Goal: Information Seeking & Learning: Learn about a topic

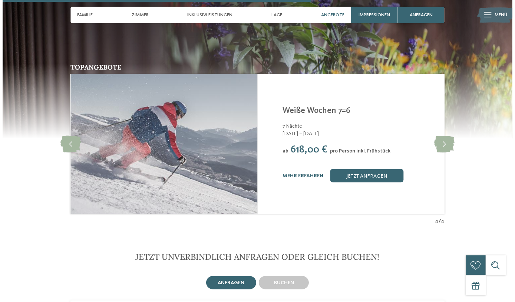
scroll to position [1314, 0]
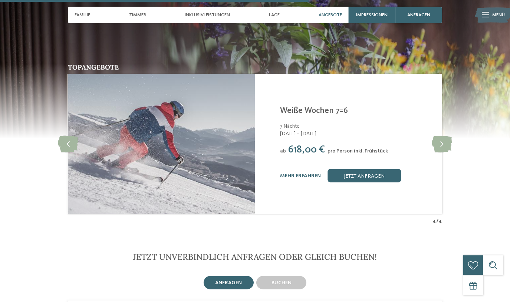
click at [295, 169] on div "mehr erfahren jetzt anfragen" at bounding box center [356, 175] width 153 height 13
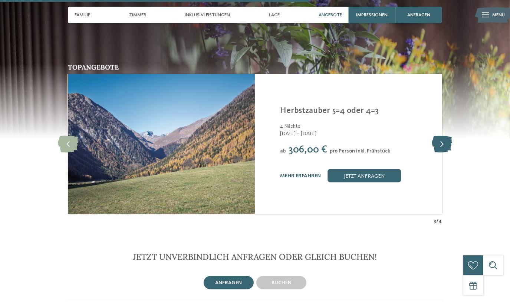
click at [446, 136] on icon at bounding box center [441, 144] width 20 height 17
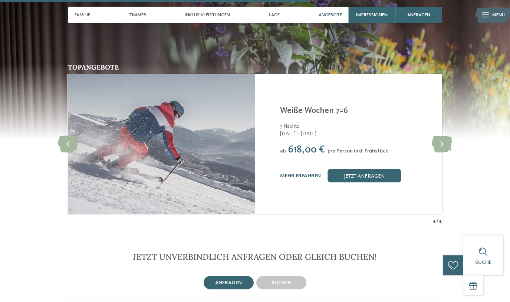
click at [310, 173] on link "mehr erfahren" at bounding box center [300, 175] width 41 height 5
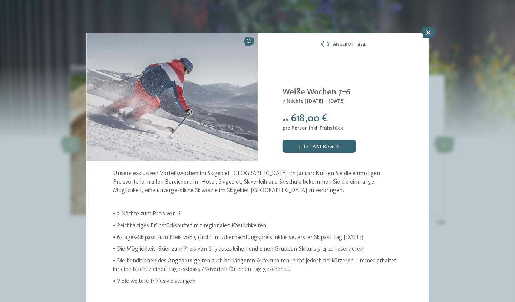
scroll to position [7, 0]
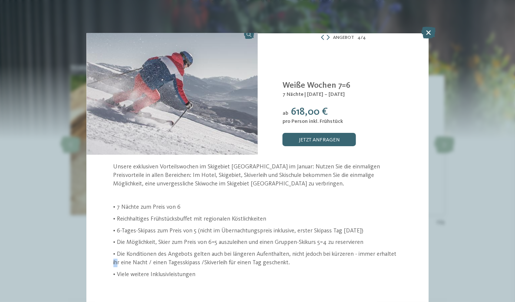
drag, startPoint x: 110, startPoint y: 268, endPoint x: 118, endPoint y: 271, distance: 8.2
click at [118, 271] on div "Unsere exklusiven Vorteilswochen im Skigebiet Gitschberg Jochtal im Januar: Nut…" at bounding box center [257, 221] width 342 height 116
drag, startPoint x: 118, startPoint y: 271, endPoint x: 119, endPoint y: 237, distance: 33.4
click at [119, 236] on p "• 6-Tages-Skipass zum Preis von 5 (nicht im Übernachtungspreis inklusive, erste…" at bounding box center [257, 231] width 288 height 9
drag, startPoint x: 112, startPoint y: 240, endPoint x: 132, endPoint y: 240, distance: 19.6
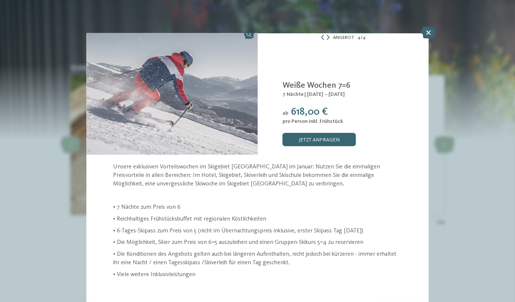
click at [132, 240] on div "Unsere exklusiven Vorteilswochen im Skigebiet Gitschberg Jochtal im Januar: Nut…" at bounding box center [257, 221] width 342 height 116
click at [253, 247] on p "• Die Möglichkeit, Skier zum Preis von 6=5 auszuleihen und einen Gruppen-Skikur…" at bounding box center [257, 243] width 288 height 9
drag, startPoint x: 209, startPoint y: 271, endPoint x: 236, endPoint y: 270, distance: 26.7
click at [236, 267] on p "• Die Konditionen des Angebots gelten auch bei längeren Aufenthalten, nicht jed…" at bounding box center [257, 259] width 288 height 17
click at [229, 233] on p "• 6-Tages-Skipass zum Preis von 5 (nicht im Übernachtungspreis inklusive, erste…" at bounding box center [257, 231] width 288 height 9
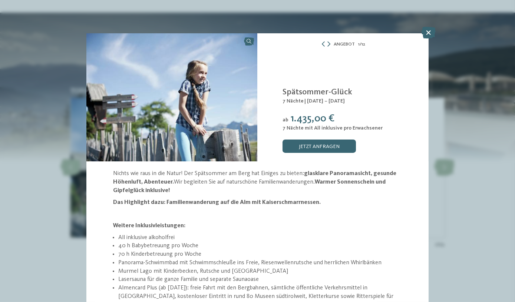
scroll to position [97, 0]
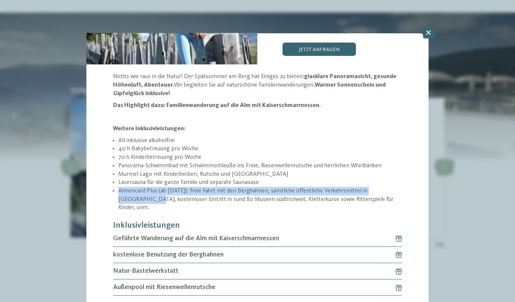
drag, startPoint x: 119, startPoint y: 190, endPoint x: 125, endPoint y: 196, distance: 8.4
click at [125, 196] on li "Almencard Plus (ab 18. September 2023): freie Fahrt mit den Bergbahnen, sämtlic…" at bounding box center [260, 199] width 284 height 25
drag, startPoint x: 125, startPoint y: 196, endPoint x: 224, endPoint y: 168, distance: 103.4
click at [224, 168] on li "Panorama-Schwimmbad mit Schwimmschleuße ins Freie, Riesenwellenrutsche und herr…" at bounding box center [260, 166] width 284 height 9
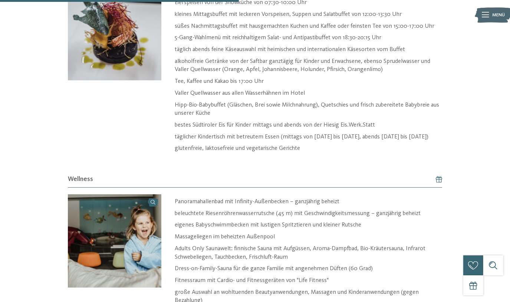
scroll to position [741, 0]
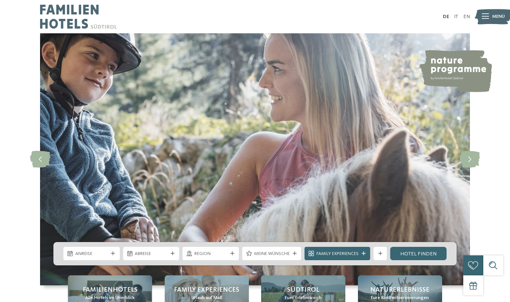
click at [490, 272] on span "Suche" at bounding box center [493, 274] width 16 height 5
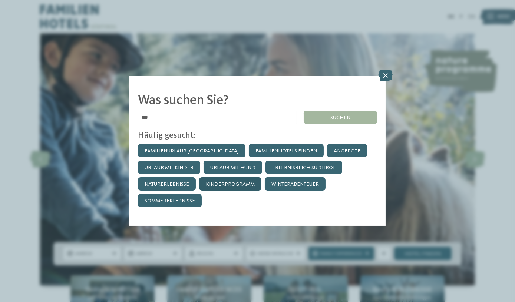
type input "******"
click at [327, 119] on div "suchen" at bounding box center [340, 117] width 73 height 13
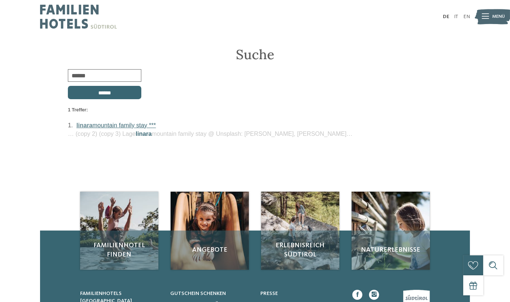
click at [112, 125] on link "linara mountain family stay ***" at bounding box center [115, 125] width 79 height 7
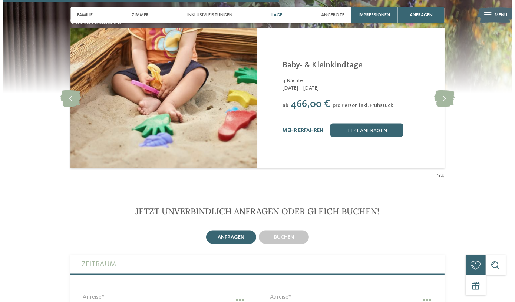
scroll to position [1382, 0]
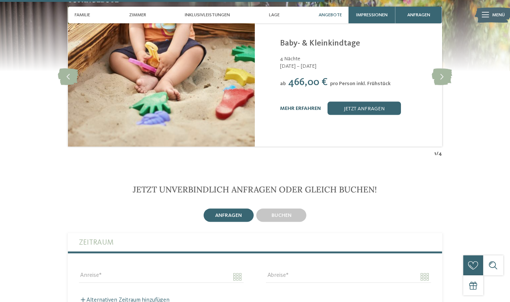
click at [304, 106] on link "mehr erfahren" at bounding box center [300, 108] width 41 height 5
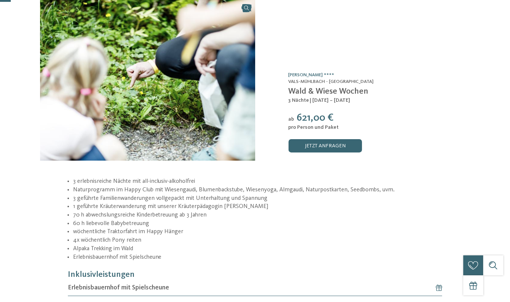
scroll to position [33, 0]
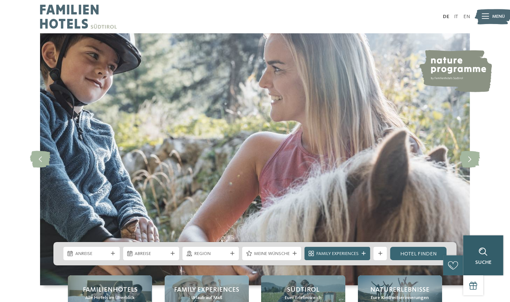
click at [484, 267] on div "Suche" at bounding box center [483, 256] width 40 height 40
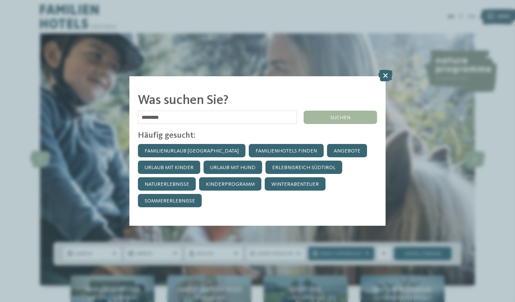
type input "********"
click input "******" at bounding box center [0, 0] width 0 height 0
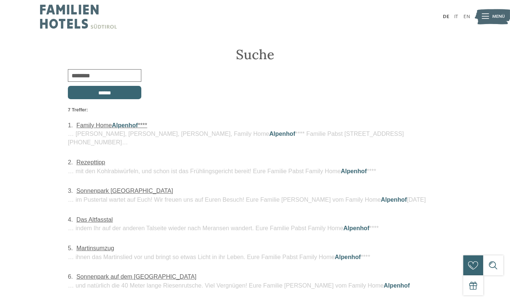
click at [115, 129] on div "1. Family Home Alpenhof **** … [PERSON_NAME], [PERSON_NAME], [PERSON_NAME], Fam…" at bounding box center [255, 134] width 374 height 26
click at [116, 126] on span "Alpenhof" at bounding box center [125, 125] width 26 height 7
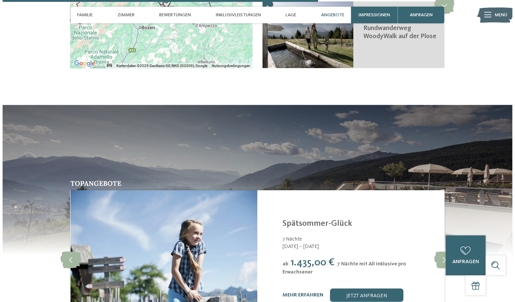
scroll to position [1382, 0]
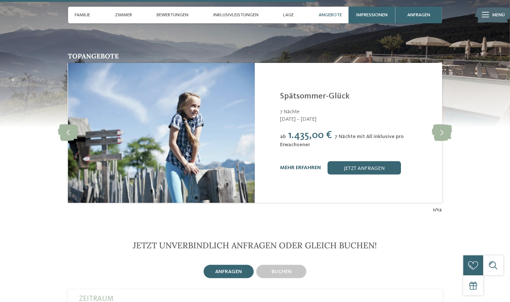
click at [298, 165] on link "mehr erfahren" at bounding box center [300, 167] width 41 height 5
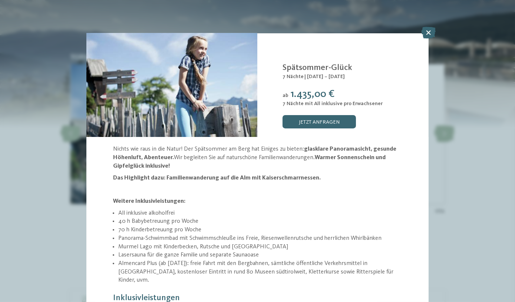
scroll to position [97, 0]
